Goal: Obtain resource: Obtain resource

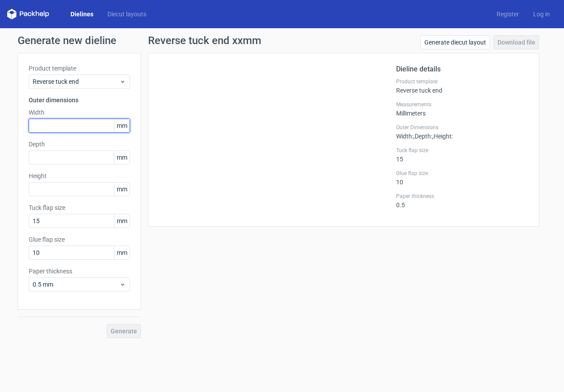
click at [71, 119] on input "text" at bounding box center [79, 126] width 101 height 14
type input "60"
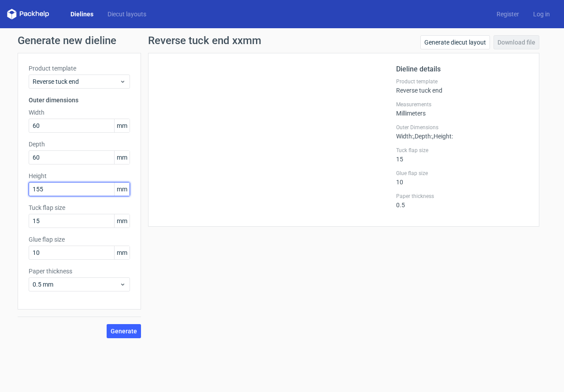
type input "155"
click at [107, 324] on button "Generate" at bounding box center [124, 331] width 34 height 14
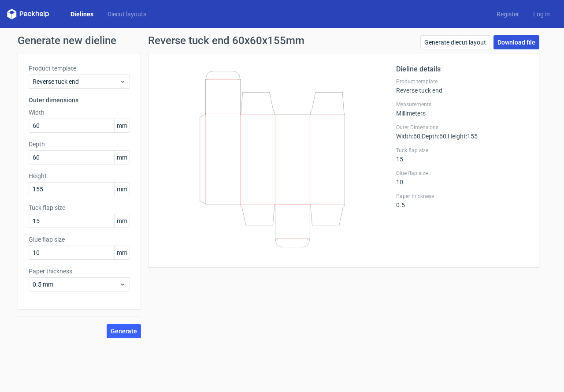
click at [512, 44] on link "Download file" at bounding box center [517, 42] width 46 height 14
click at [63, 115] on label "Width" at bounding box center [79, 112] width 101 height 9
click at [59, 128] on input "60" at bounding box center [79, 126] width 101 height 14
drag, startPoint x: 61, startPoint y: 123, endPoint x: 0, endPoint y: 123, distance: 60.8
click at [0, 123] on div "Generate new dieline Product template Reverse tuck end Outer dimensions Width 6…" at bounding box center [282, 186] width 564 height 317
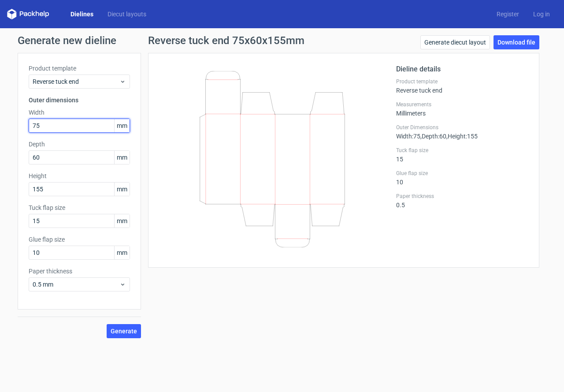
type input "75"
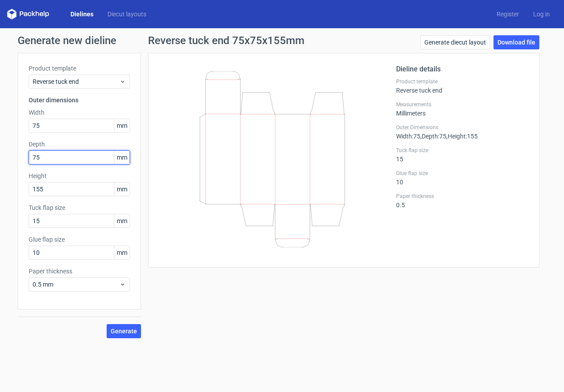
type input "75"
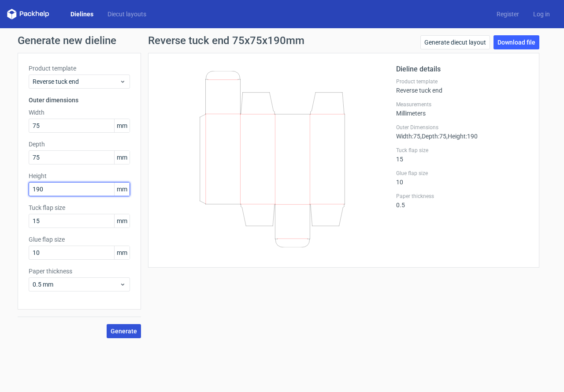
type input "190"
click at [120, 334] on button "Generate" at bounding box center [124, 331] width 34 height 14
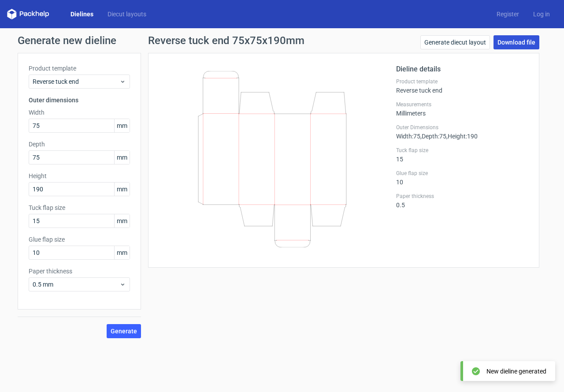
click at [516, 41] on link "Download file" at bounding box center [517, 42] width 46 height 14
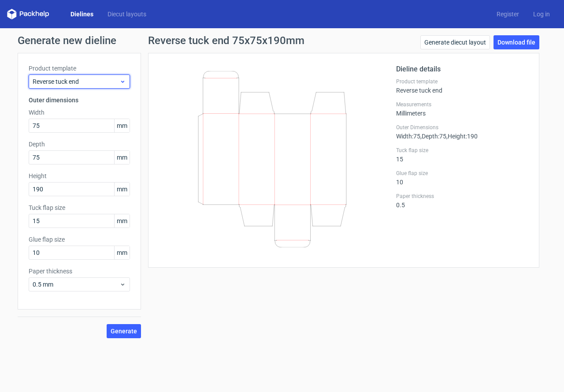
click at [55, 83] on span "Reverse tuck end" at bounding box center [76, 81] width 87 height 9
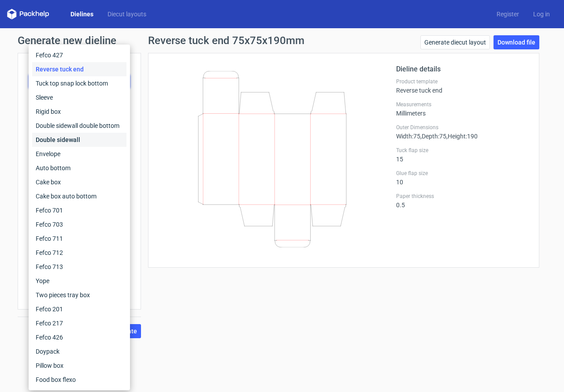
click at [52, 140] on div "Double sidewall" at bounding box center [79, 140] width 94 height 14
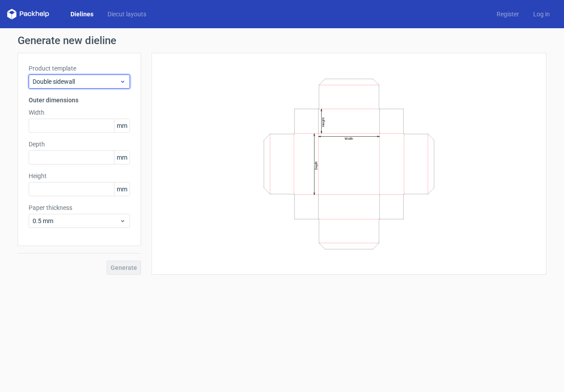
click at [67, 82] on span "Double sidewall" at bounding box center [76, 81] width 87 height 9
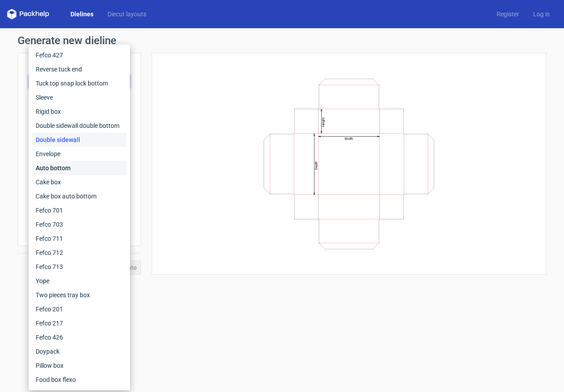
click at [53, 167] on div "Auto bottom" at bounding box center [79, 168] width 94 height 14
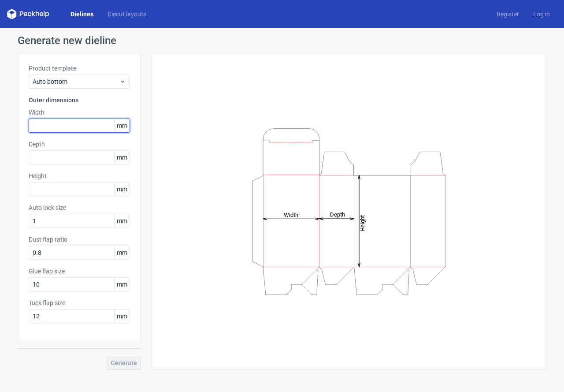
click at [43, 126] on input "text" at bounding box center [79, 126] width 101 height 14
type input "80"
type input "65"
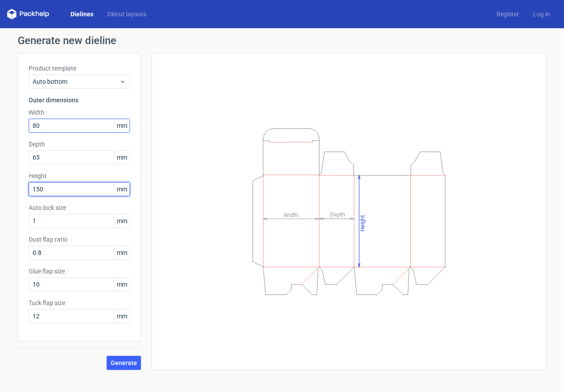
type input "150"
click at [107, 356] on button "Generate" at bounding box center [124, 363] width 34 height 14
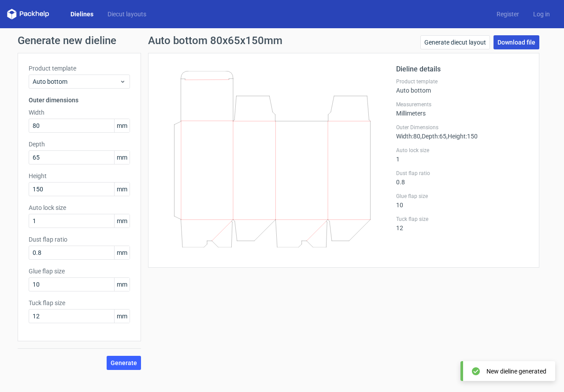
click at [514, 41] on link "Download file" at bounding box center [517, 42] width 46 height 14
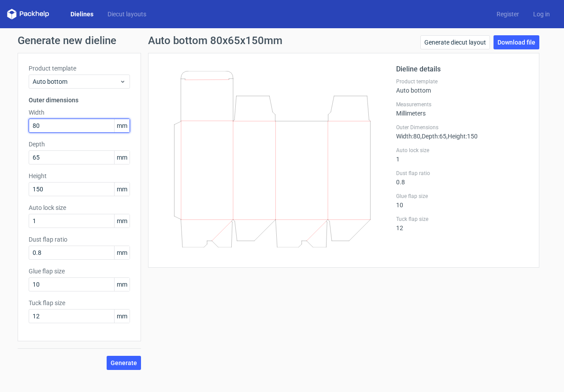
click at [50, 126] on input "80" at bounding box center [79, 126] width 101 height 14
drag, startPoint x: 55, startPoint y: 126, endPoint x: 0, endPoint y: 117, distance: 55.3
click at [0, 117] on div "Generate new dieline Product template Auto bottom Outer dimensions Width 80 mm …" at bounding box center [282, 202] width 564 height 349
type input "65"
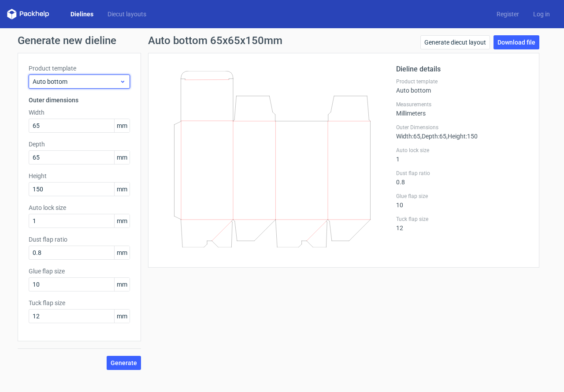
click at [89, 79] on span "Auto bottom" at bounding box center [76, 81] width 87 height 9
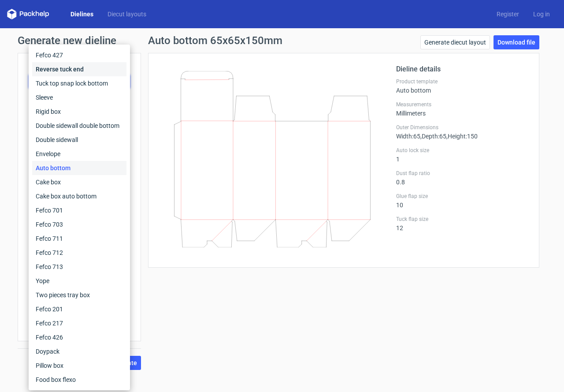
click at [59, 74] on div "Reverse tuck end" at bounding box center [79, 69] width 94 height 14
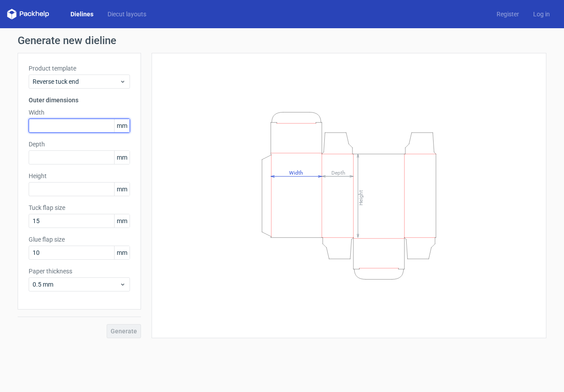
click at [53, 122] on input "text" at bounding box center [79, 126] width 101 height 14
type input "65"
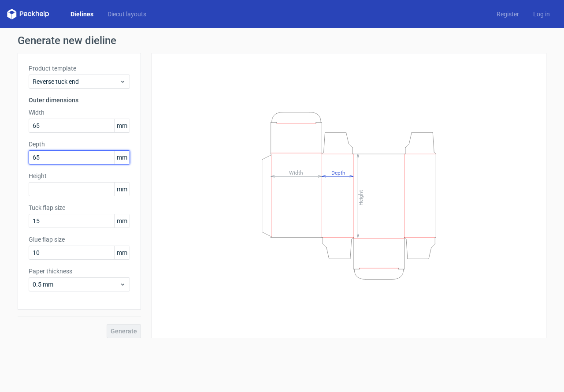
type input "65"
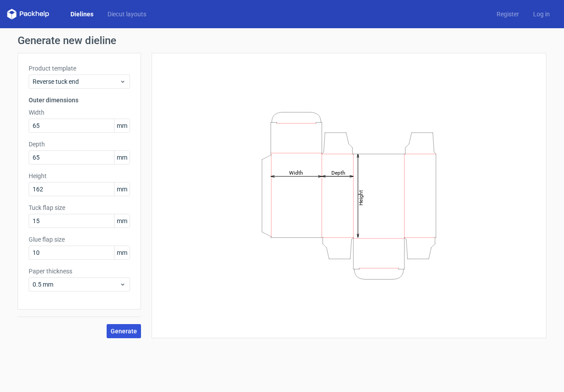
click at [124, 329] on span "Generate" at bounding box center [124, 331] width 26 height 6
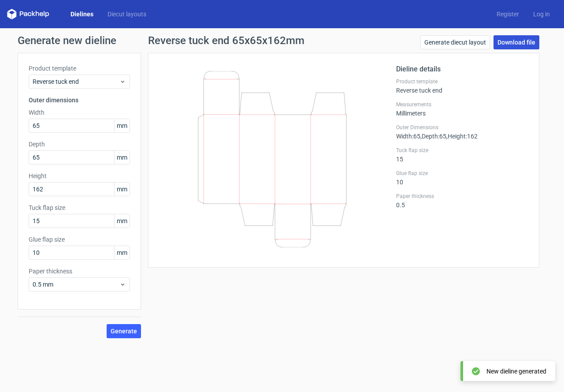
click at [519, 46] on link "Download file" at bounding box center [517, 42] width 46 height 14
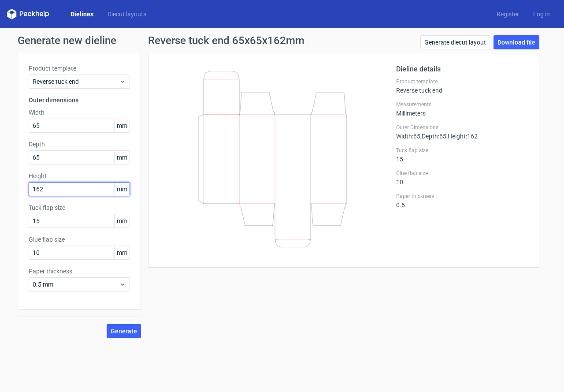
drag, startPoint x: 48, startPoint y: 189, endPoint x: 15, endPoint y: 189, distance: 33.1
click at [15, 189] on div "Generate new dieline Product template Reverse tuck end Outer dimensions Width 6…" at bounding box center [282, 186] width 564 height 317
type input "160"
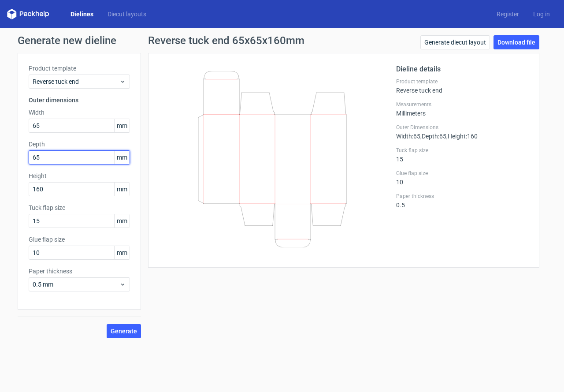
drag, startPoint x: 47, startPoint y: 158, endPoint x: 0, endPoint y: 166, distance: 47.4
click at [0, 159] on div "Generate new dieline Product template Reverse tuck end Outer dimensions Width 6…" at bounding box center [282, 186] width 564 height 317
type input "63"
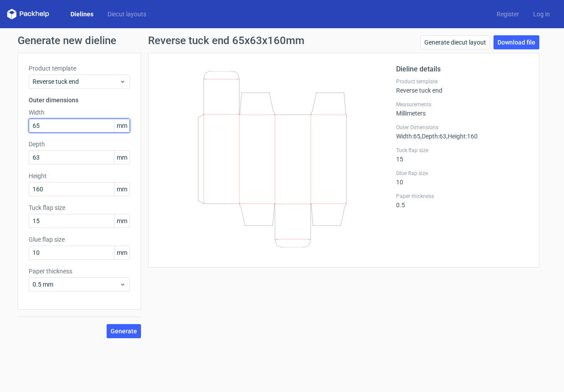
drag, startPoint x: 25, startPoint y: 126, endPoint x: 11, endPoint y: 124, distance: 13.3
click at [11, 124] on div "Generate new dieline Product template Reverse tuck end Outer dimensions Width 6…" at bounding box center [282, 186] width 564 height 317
type input "63"
click at [107, 324] on button "Generate" at bounding box center [124, 331] width 34 height 14
click at [118, 328] on span "Generate" at bounding box center [124, 331] width 26 height 6
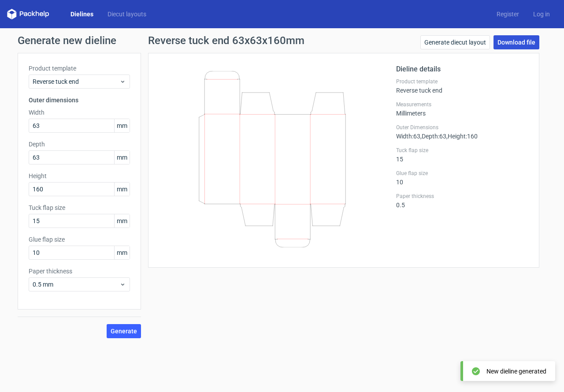
click at [513, 41] on link "Download file" at bounding box center [517, 42] width 46 height 14
